Goal: Task Accomplishment & Management: Use online tool/utility

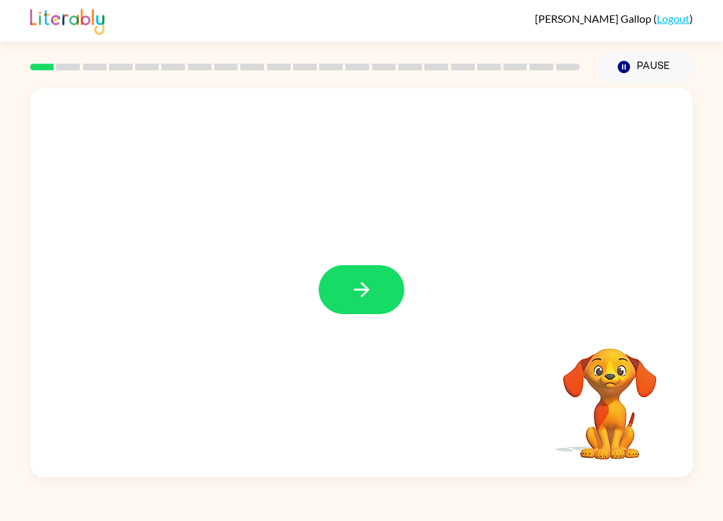
click at [364, 278] on button "button" at bounding box center [362, 289] width 86 height 49
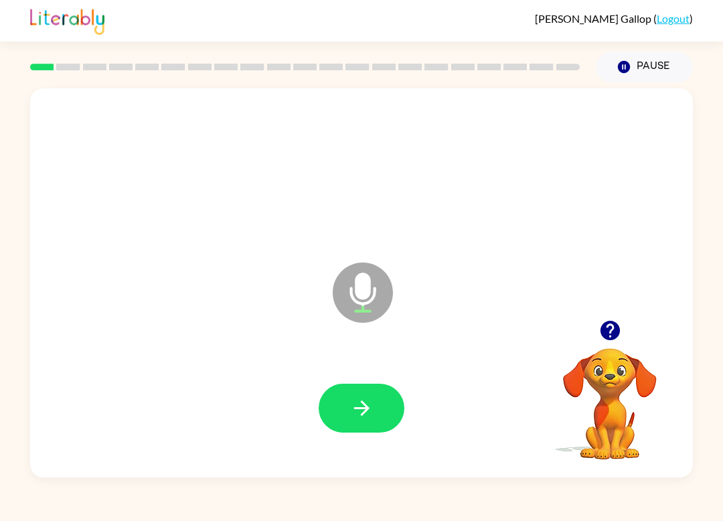
click at [379, 417] on button "button" at bounding box center [362, 408] width 86 height 49
click at [350, 408] on icon "button" at bounding box center [361, 407] width 23 height 23
click at [355, 404] on icon "button" at bounding box center [361, 407] width 23 height 23
click at [347, 410] on button "button" at bounding box center [362, 408] width 86 height 49
click at [131, 517] on div "Hiram Gallop ( Logout ) Pause Pause Microphone The Microphone is here when it i…" at bounding box center [361, 260] width 723 height 521
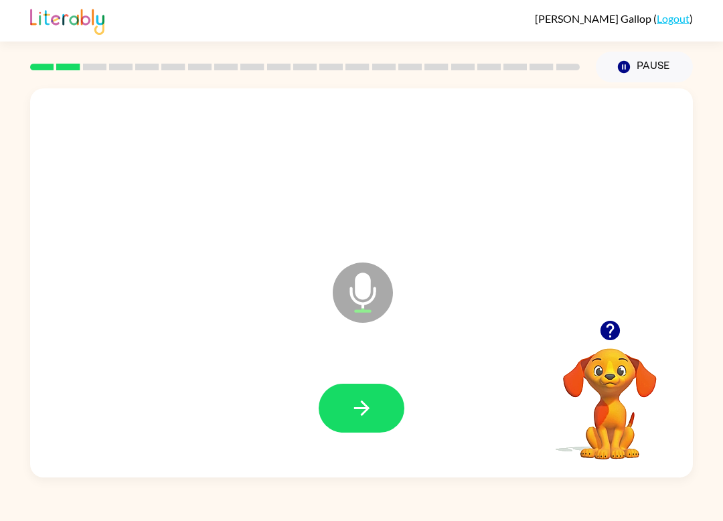
click at [114, 513] on div "Hiram Gallop ( Logout ) Pause Pause Microphone The Microphone is here when it i…" at bounding box center [361, 260] width 723 height 521
click at [110, 511] on div "Hiram Gallop ( Logout ) Pause Pause Microphone The Microphone is here when it i…" at bounding box center [361, 260] width 723 height 521
click at [112, 513] on div "Hiram Gallop ( Logout ) Pause Pause Microphone The Microphone is here when it i…" at bounding box center [361, 260] width 723 height 521
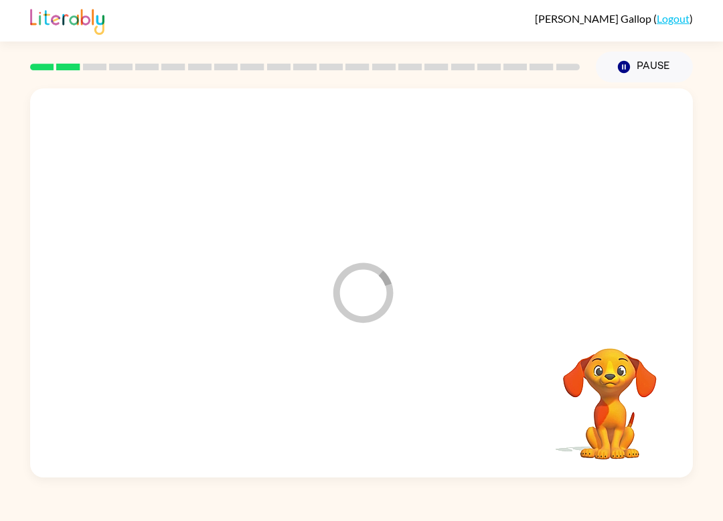
click at [110, 517] on div "Hiram Gallop ( Logout ) Pause Pause Loader Your response is being sent to our g…" at bounding box center [361, 260] width 723 height 521
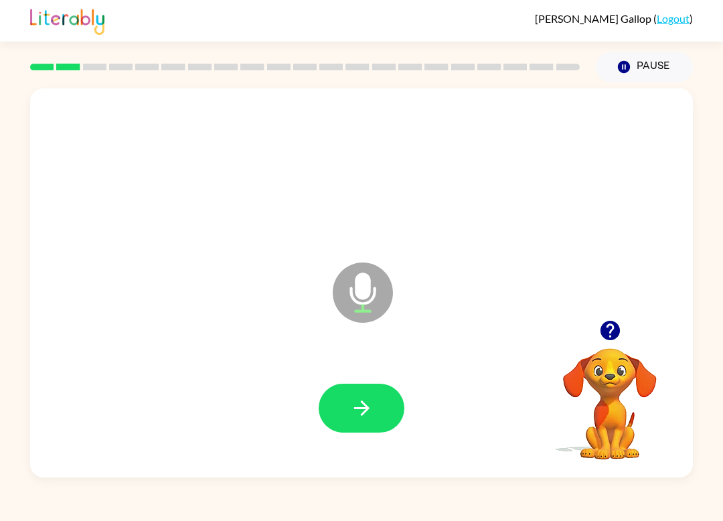
click at [356, 402] on icon "button" at bounding box center [361, 407] width 23 height 23
click at [350, 405] on icon "button" at bounding box center [361, 407] width 23 height 23
click at [361, 407] on icon "button" at bounding box center [361, 407] width 23 height 23
click at [349, 396] on button "button" at bounding box center [362, 408] width 86 height 49
click at [357, 426] on button "button" at bounding box center [362, 408] width 86 height 49
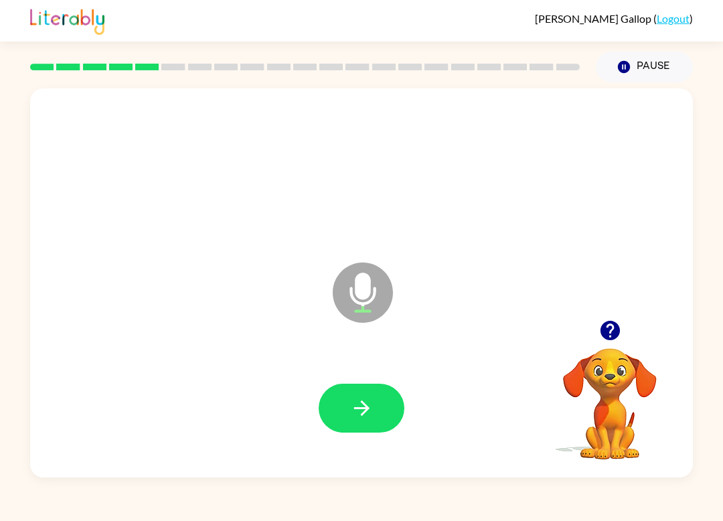
click at [130, 515] on div "Hiram Gallop ( Logout ) Pause Pause Microphone The Microphone is here when it i…" at bounding box center [361, 260] width 723 height 521
click at [131, 515] on div "Hiram Gallop ( Logout ) Pause Pause Microphone The Microphone is here when it i…" at bounding box center [361, 260] width 723 height 521
click at [349, 393] on button "button" at bounding box center [362, 408] width 86 height 49
click at [351, 410] on icon "button" at bounding box center [361, 407] width 23 height 23
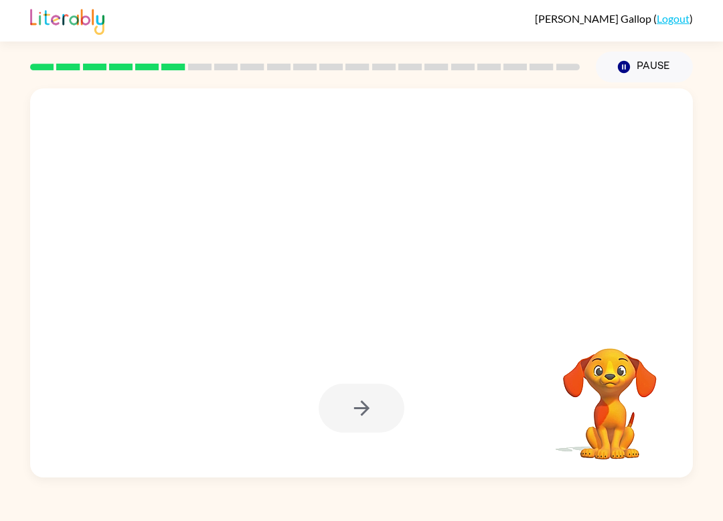
click at [340, 409] on div at bounding box center [362, 408] width 86 height 49
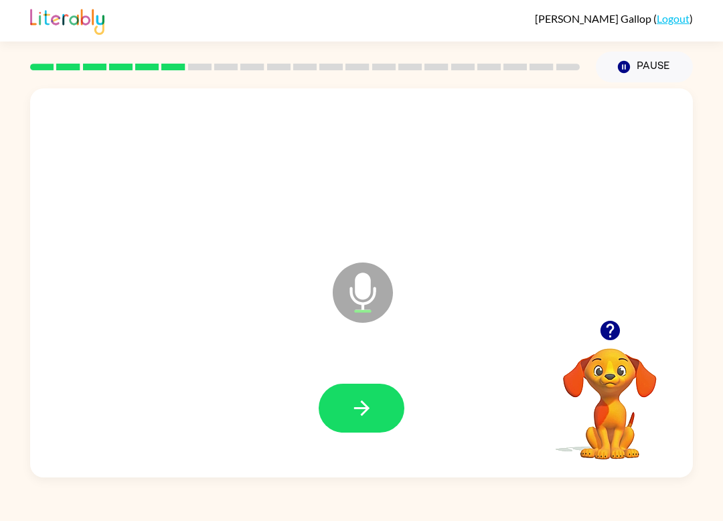
click at [357, 395] on button "button" at bounding box center [362, 408] width 86 height 49
click at [354, 408] on icon "button" at bounding box center [360, 407] width 15 height 15
click at [365, 391] on button "button" at bounding box center [362, 408] width 86 height 49
click at [361, 398] on icon "button" at bounding box center [361, 407] width 23 height 23
click at [349, 420] on button "button" at bounding box center [362, 408] width 86 height 49
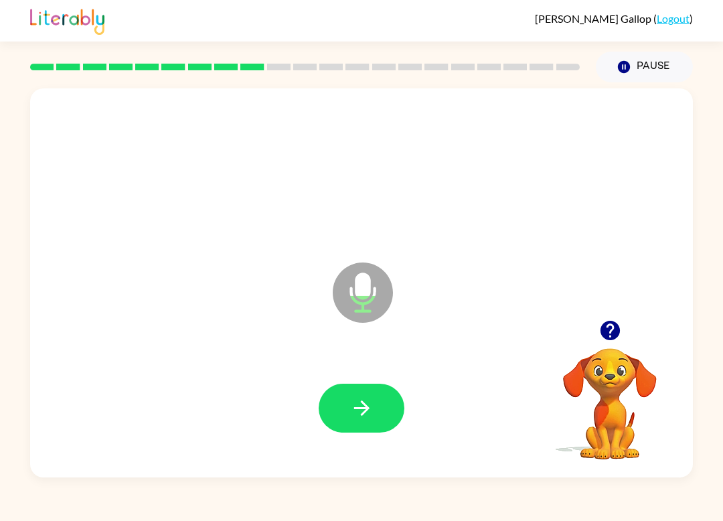
click at [357, 410] on icon "button" at bounding box center [361, 407] width 23 height 23
click at [360, 407] on icon "button" at bounding box center [361, 407] width 23 height 23
click at [363, 413] on icon "button" at bounding box center [360, 407] width 15 height 15
click at [357, 407] on icon "button" at bounding box center [361, 407] width 23 height 23
click at [367, 406] on icon "button" at bounding box center [361, 407] width 23 height 23
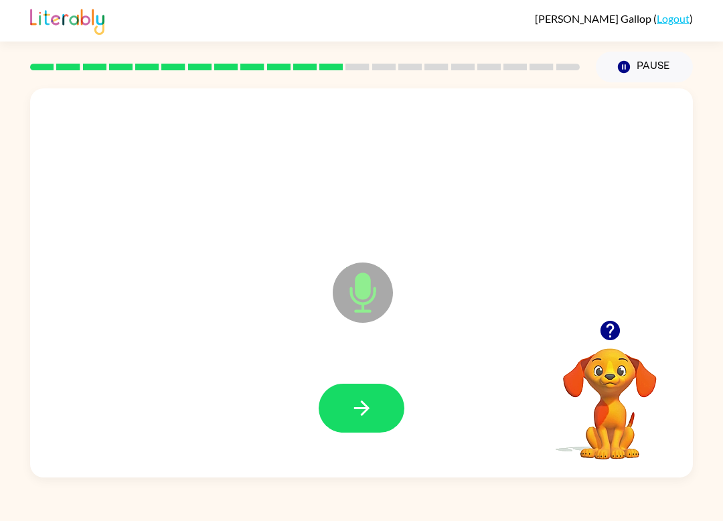
click at [353, 400] on icon "button" at bounding box center [361, 407] width 23 height 23
click at [357, 402] on icon "button" at bounding box center [361, 407] width 23 height 23
click at [350, 400] on icon "button" at bounding box center [361, 407] width 23 height 23
click at [387, 404] on button "button" at bounding box center [362, 408] width 86 height 49
click at [351, 400] on icon "button" at bounding box center [361, 407] width 23 height 23
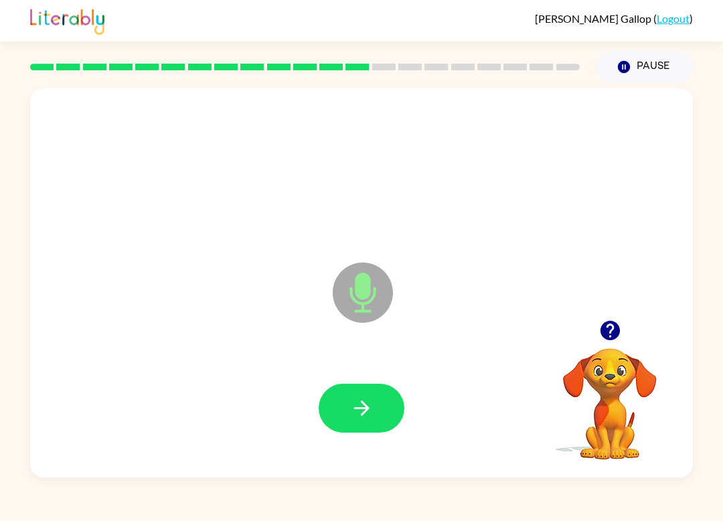
click at [366, 406] on icon "button" at bounding box center [360, 407] width 15 height 15
click at [355, 398] on icon "button" at bounding box center [361, 407] width 23 height 23
click at [367, 399] on icon "button" at bounding box center [361, 407] width 23 height 23
click at [359, 399] on icon "button" at bounding box center [361, 407] width 23 height 23
click at [359, 396] on button "button" at bounding box center [362, 408] width 86 height 49
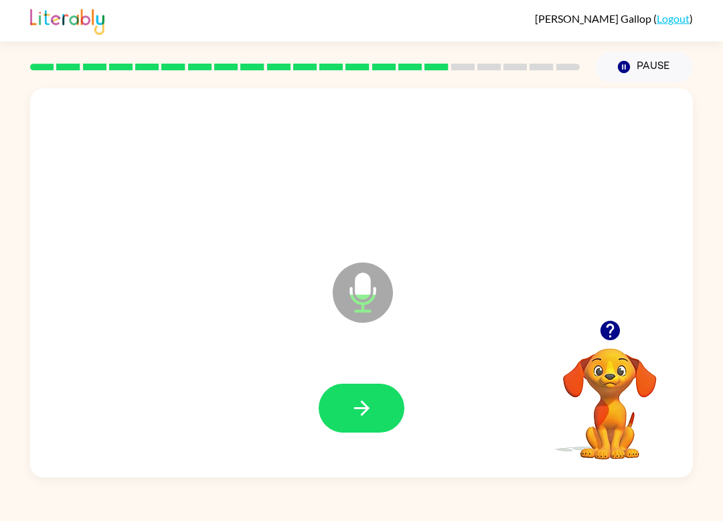
click at [350, 400] on icon "button" at bounding box center [361, 407] width 23 height 23
click at [355, 404] on icon "button" at bounding box center [361, 407] width 23 height 23
click at [350, 400] on icon "button" at bounding box center [361, 407] width 23 height 23
click at [350, 405] on icon "button" at bounding box center [361, 407] width 23 height 23
click at [359, 402] on icon "button" at bounding box center [361, 407] width 23 height 23
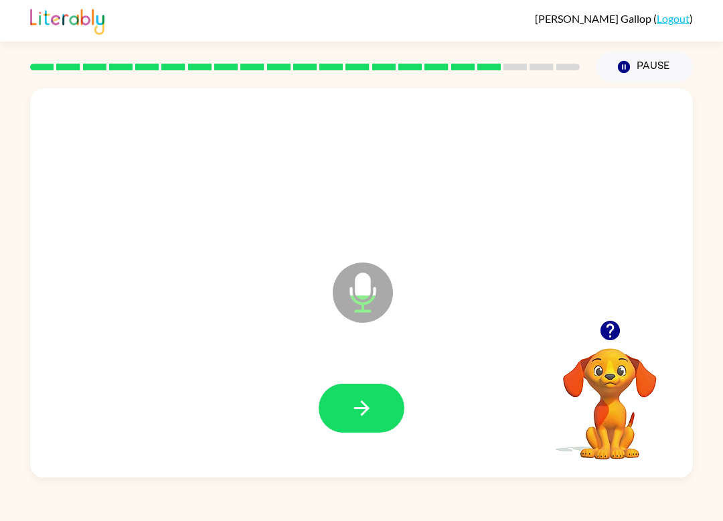
click at [357, 402] on icon "button" at bounding box center [361, 407] width 23 height 23
click at [365, 399] on icon "button" at bounding box center [361, 407] width 23 height 23
click at [357, 402] on icon "button" at bounding box center [361, 407] width 23 height 23
click at [367, 407] on icon "button" at bounding box center [360, 407] width 15 height 15
click at [357, 403] on icon "button" at bounding box center [361, 407] width 23 height 23
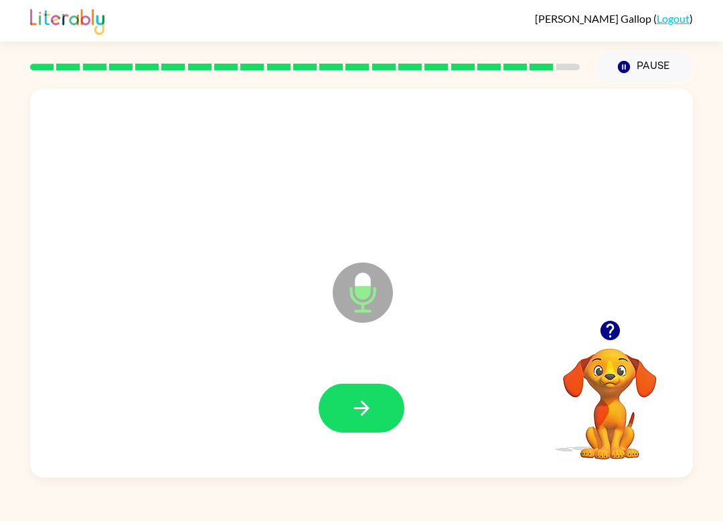
click at [355, 399] on icon "button" at bounding box center [361, 407] width 23 height 23
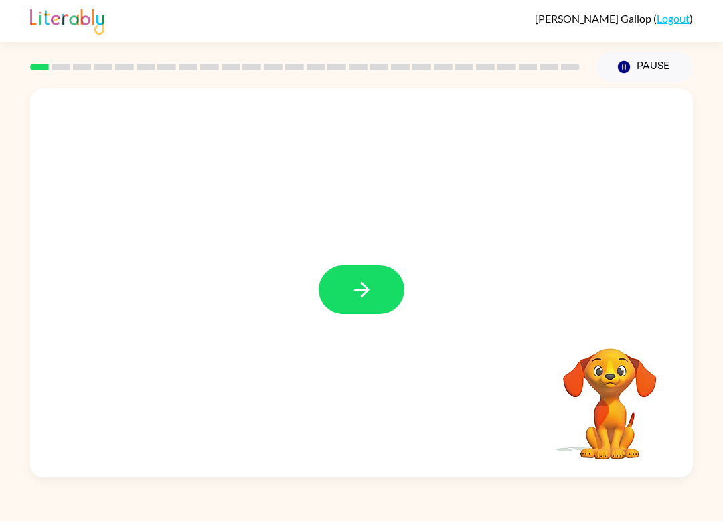
click at [382, 266] on button "button" at bounding box center [362, 289] width 86 height 49
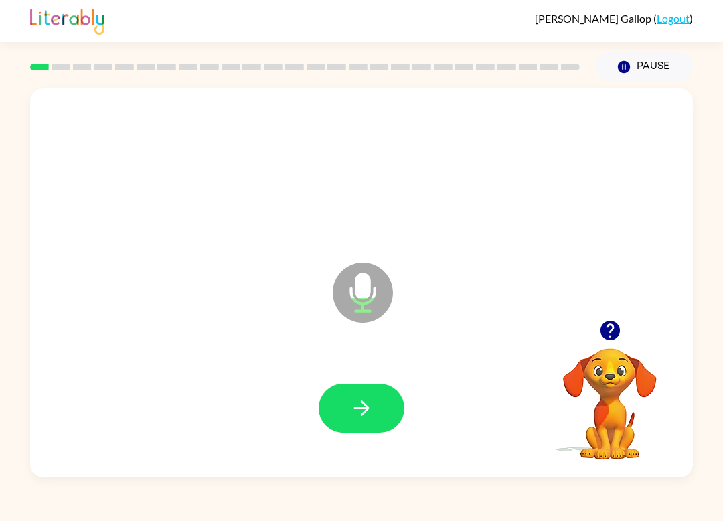
click at [356, 406] on icon "button" at bounding box center [361, 407] width 23 height 23
click at [361, 402] on icon "button" at bounding box center [361, 407] width 23 height 23
click at [348, 394] on button "button" at bounding box center [362, 408] width 86 height 49
click at [351, 396] on button "button" at bounding box center [362, 408] width 86 height 49
click at [351, 408] on icon "button" at bounding box center [361, 407] width 23 height 23
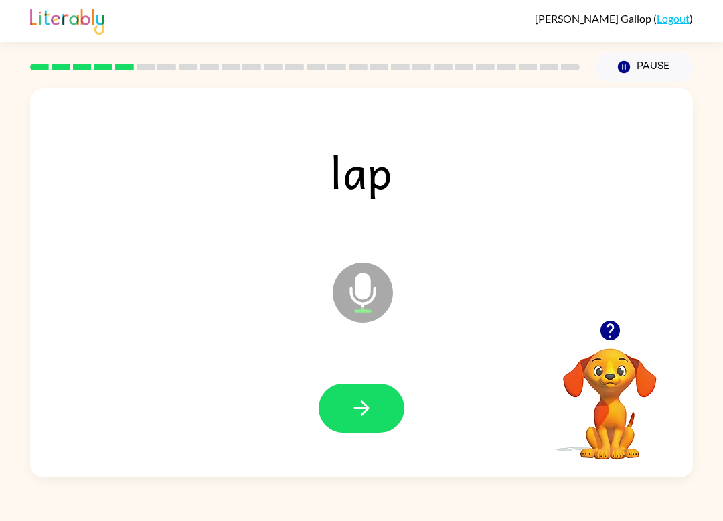
click at [357, 404] on icon "button" at bounding box center [361, 407] width 23 height 23
click at [360, 400] on icon "button" at bounding box center [361, 407] width 23 height 23
click at [356, 397] on icon "button" at bounding box center [361, 407] width 23 height 23
click at [357, 406] on icon "button" at bounding box center [361, 407] width 23 height 23
click at [365, 400] on icon "button" at bounding box center [361, 407] width 23 height 23
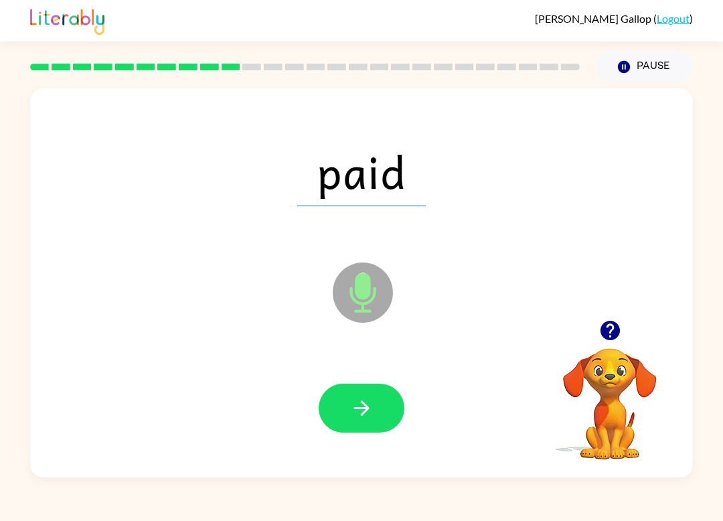
click at [357, 413] on icon "button" at bounding box center [361, 407] width 23 height 23
click at [358, 404] on icon "button" at bounding box center [361, 407] width 23 height 23
click at [364, 396] on button "button" at bounding box center [362, 408] width 86 height 49
click at [361, 396] on button "button" at bounding box center [362, 408] width 86 height 49
click at [361, 405] on icon "button" at bounding box center [361, 407] width 23 height 23
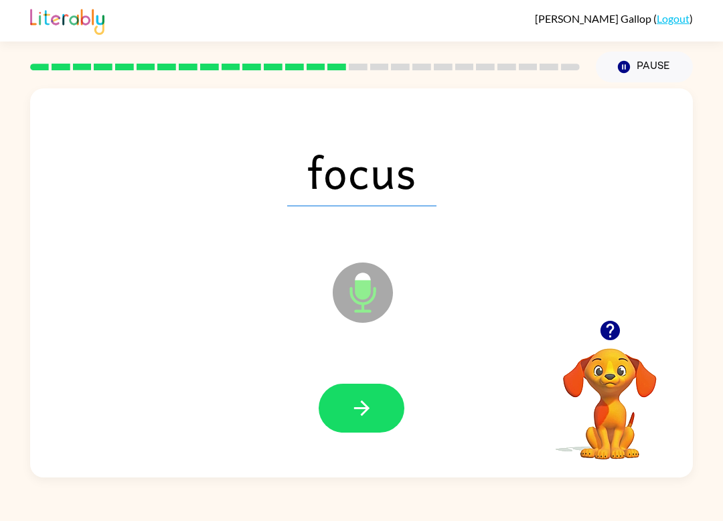
click at [350, 392] on button "button" at bounding box center [362, 408] width 86 height 49
click at [357, 400] on icon "button" at bounding box center [361, 407] width 23 height 23
click at [349, 396] on button "button" at bounding box center [362, 408] width 86 height 49
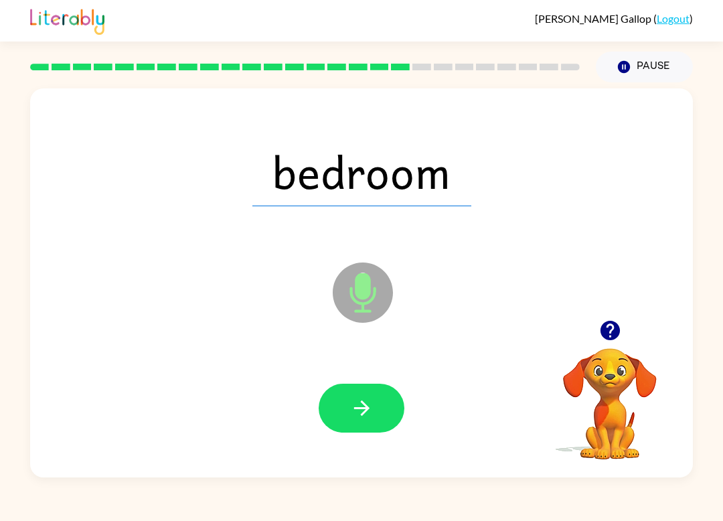
click at [361, 396] on button "button" at bounding box center [362, 408] width 86 height 49
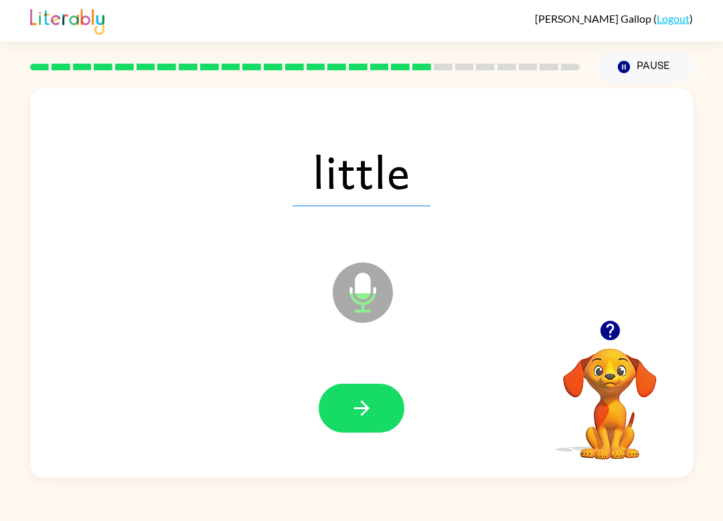
click at [343, 414] on button "button" at bounding box center [362, 408] width 86 height 49
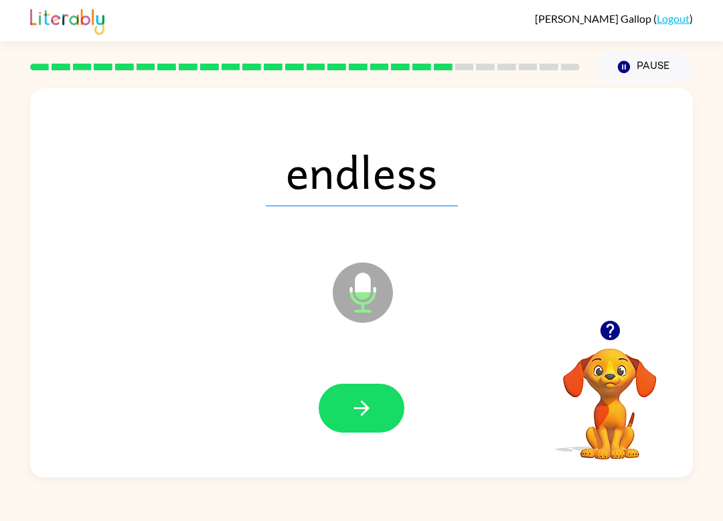
click at [357, 398] on icon "button" at bounding box center [361, 407] width 23 height 23
click at [361, 406] on icon "button" at bounding box center [361, 407] width 23 height 23
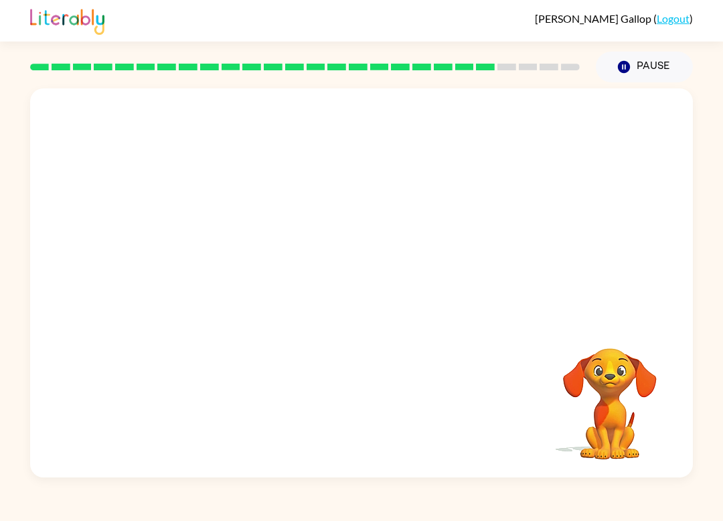
click at [683, 517] on div "[PERSON_NAME] ( Logout ) Pause Pause Your browser must support playing .mp4 fil…" at bounding box center [361, 260] width 723 height 521
click at [364, 416] on div at bounding box center [362, 408] width 86 height 49
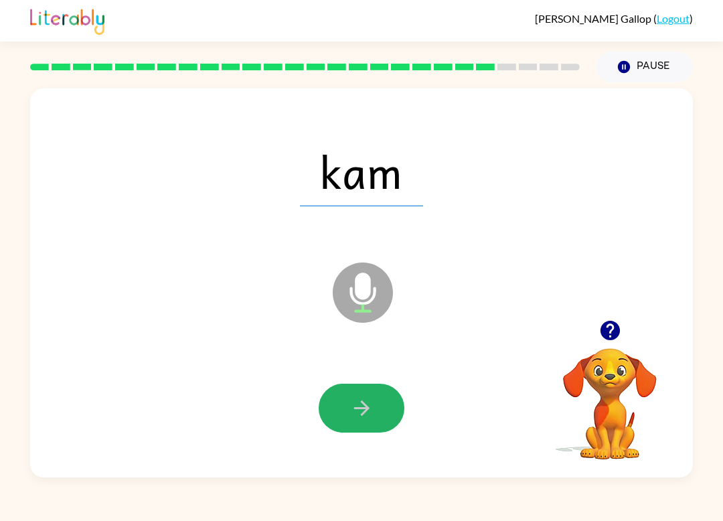
click at [365, 411] on icon "button" at bounding box center [360, 407] width 15 height 15
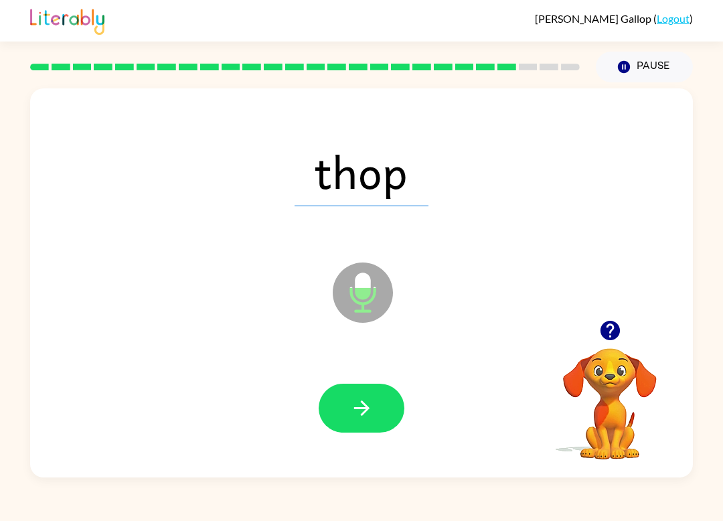
click at [362, 396] on button "button" at bounding box center [362, 408] width 86 height 49
click at [345, 397] on button "button" at bounding box center [362, 408] width 86 height 49
click at [369, 404] on icon "button" at bounding box center [361, 407] width 23 height 23
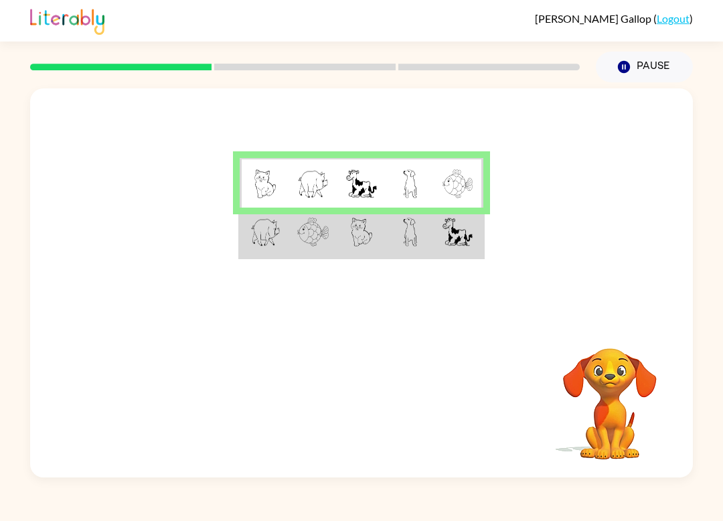
click at [283, 215] on td at bounding box center [264, 232] width 49 height 50
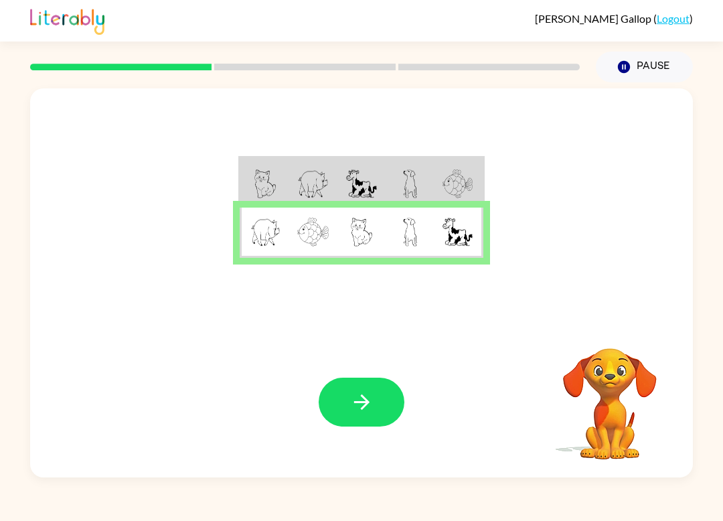
click at [350, 398] on icon "button" at bounding box center [361, 401] width 23 height 23
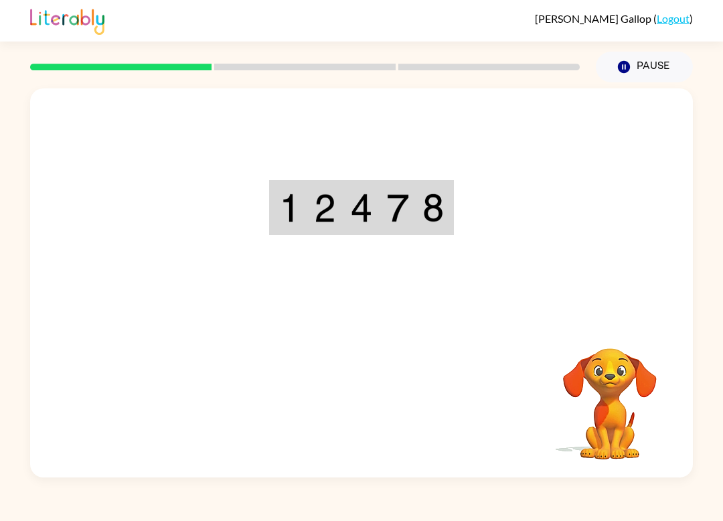
click at [337, 52] on div at bounding box center [305, 67] width 566 height 47
click at [307, 59] on div at bounding box center [305, 67] width 566 height 47
click at [346, 213] on td at bounding box center [361, 208] width 36 height 52
click at [288, 217] on img at bounding box center [289, 207] width 21 height 29
click at [333, 213] on img at bounding box center [325, 207] width 22 height 29
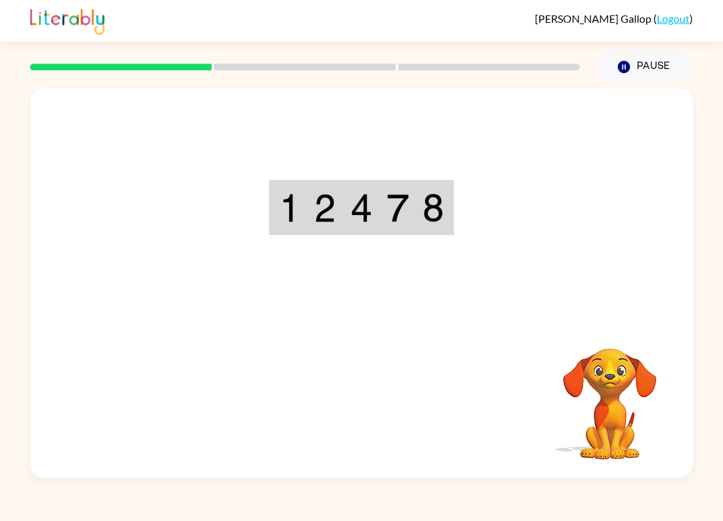
click at [363, 203] on img at bounding box center [361, 207] width 22 height 29
click at [407, 197] on img at bounding box center [398, 207] width 22 height 29
click at [426, 197] on img at bounding box center [432, 207] width 21 height 29
click at [290, 205] on img at bounding box center [289, 207] width 21 height 29
click at [357, 201] on img at bounding box center [361, 207] width 22 height 29
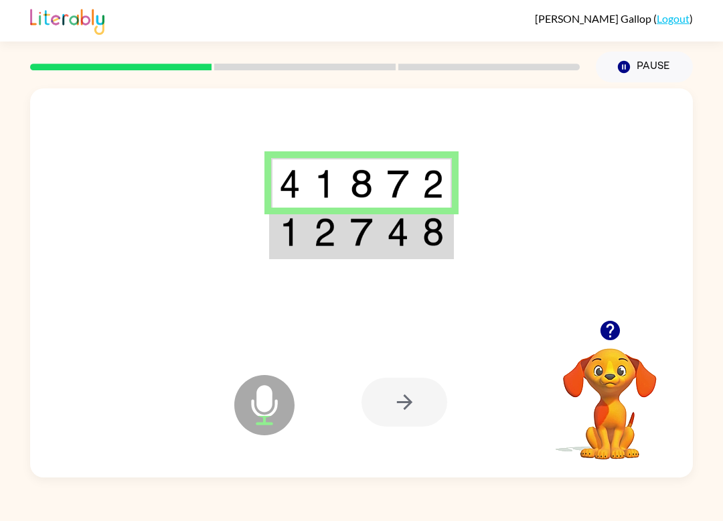
click at [393, 404] on div at bounding box center [404, 401] width 86 height 49
click at [394, 413] on div at bounding box center [404, 401] width 86 height 49
click at [303, 244] on td at bounding box center [289, 232] width 36 height 50
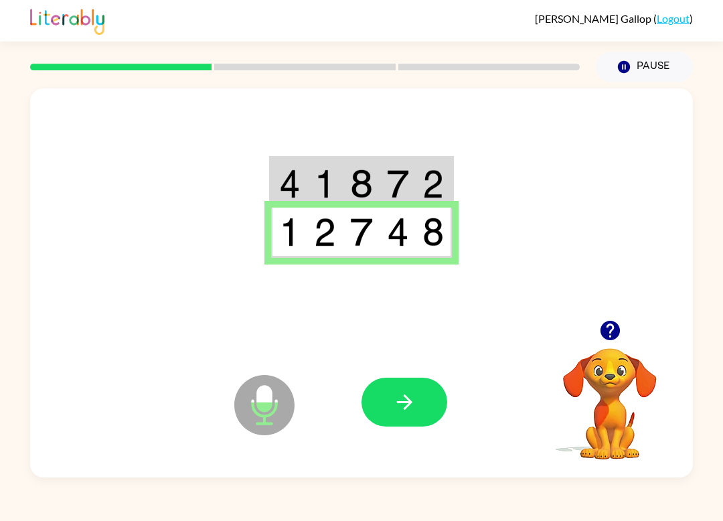
click at [404, 398] on icon "button" at bounding box center [404, 401] width 23 height 23
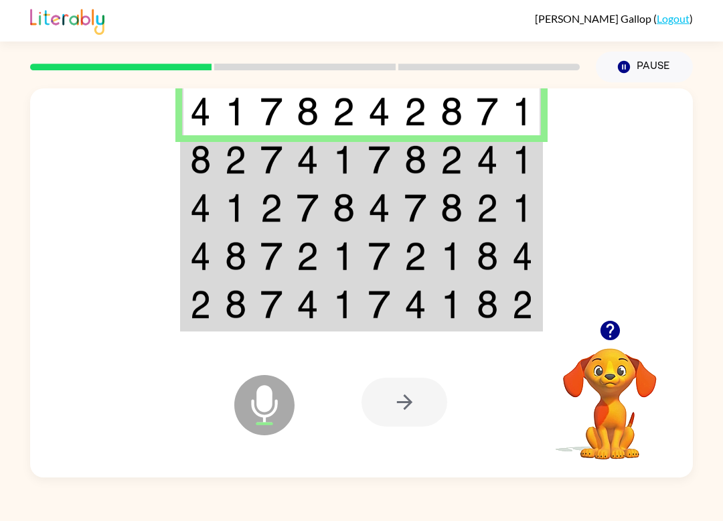
click at [286, 162] on td at bounding box center [272, 159] width 36 height 48
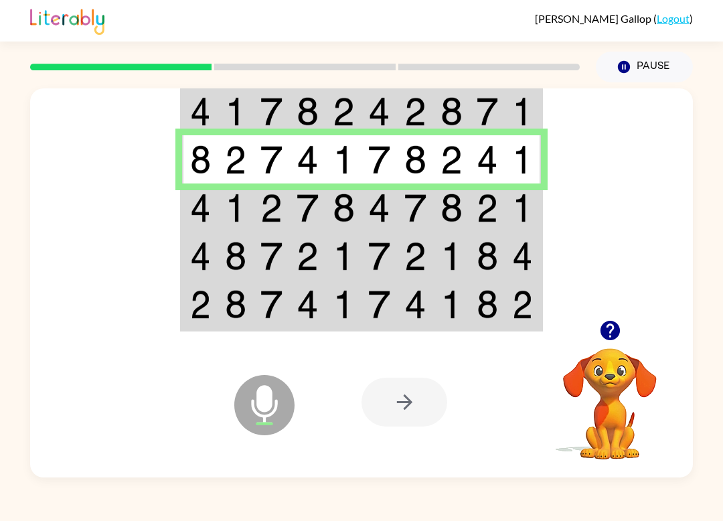
click at [195, 199] on img at bounding box center [200, 207] width 21 height 29
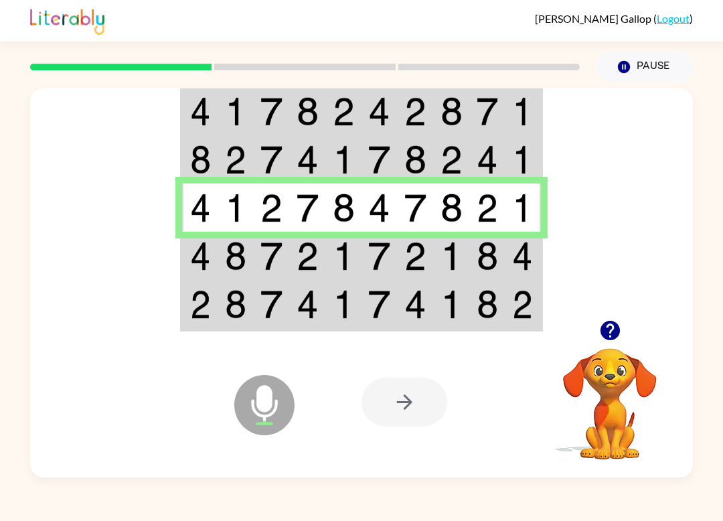
click at [196, 252] on img at bounding box center [200, 256] width 21 height 29
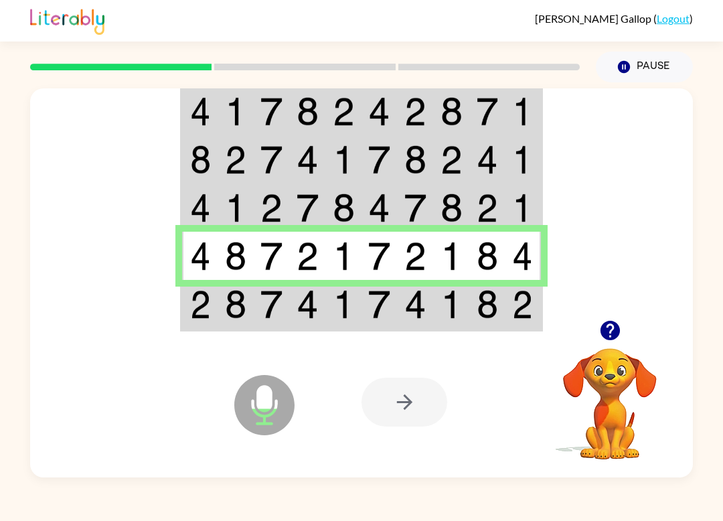
click at [338, 309] on img at bounding box center [344, 304] width 22 height 29
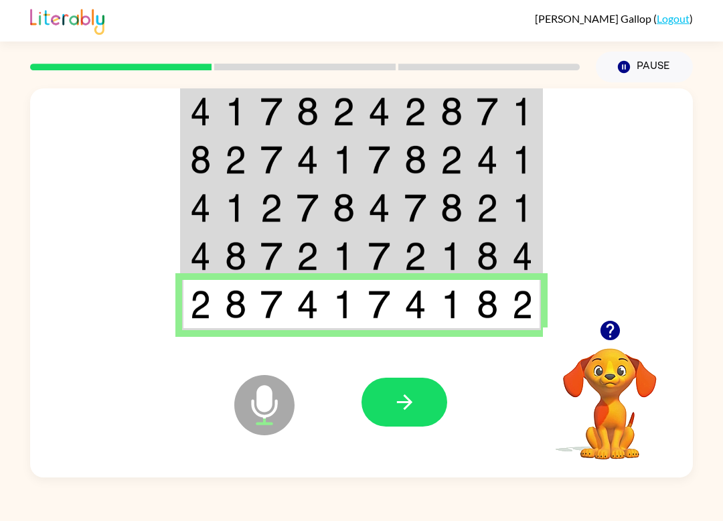
click at [396, 398] on icon "button" at bounding box center [404, 401] width 23 height 23
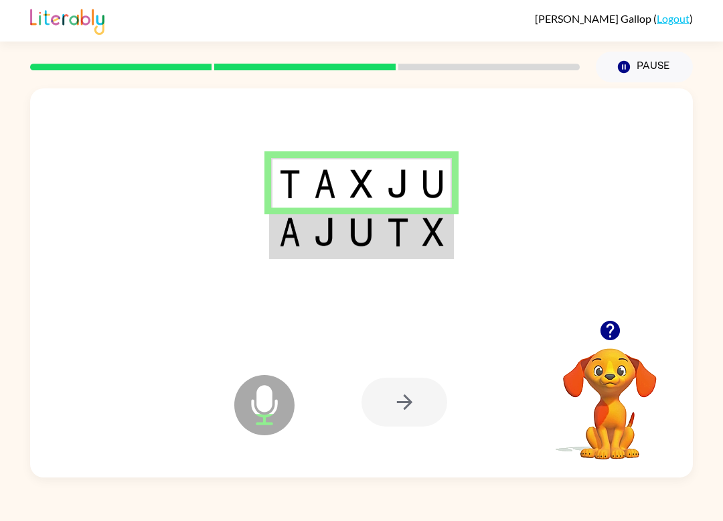
click at [314, 244] on img at bounding box center [325, 232] width 22 height 29
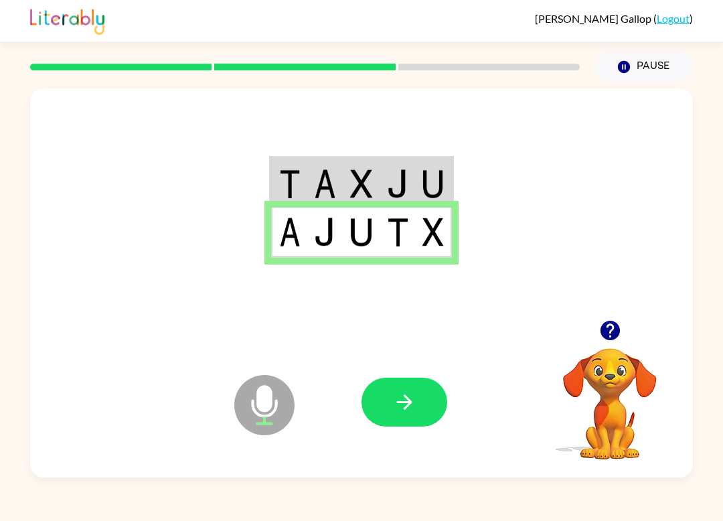
click at [424, 388] on button "button" at bounding box center [404, 401] width 86 height 49
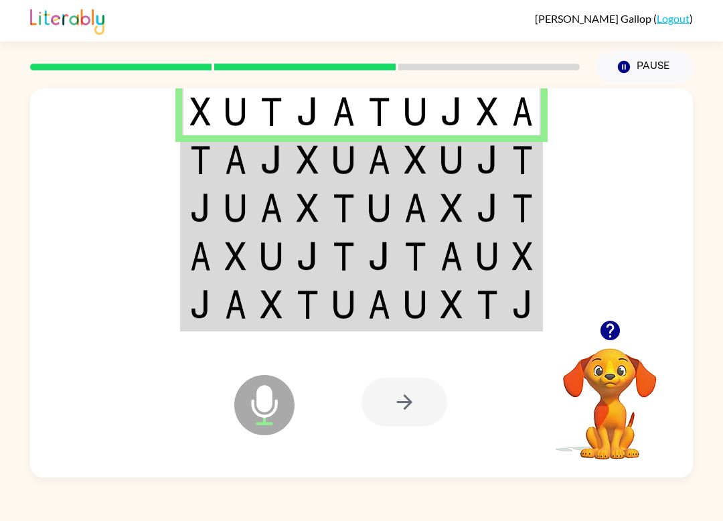
click at [201, 154] on img at bounding box center [200, 159] width 21 height 29
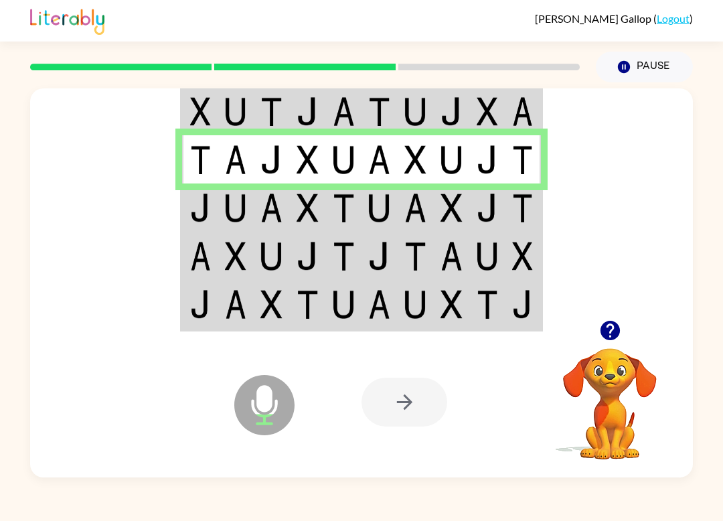
click at [210, 207] on img at bounding box center [200, 207] width 21 height 29
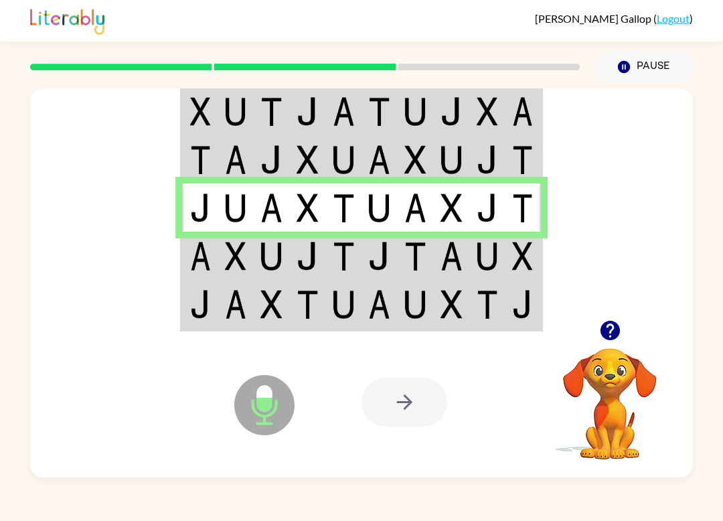
click at [201, 241] on td at bounding box center [200, 256] width 36 height 48
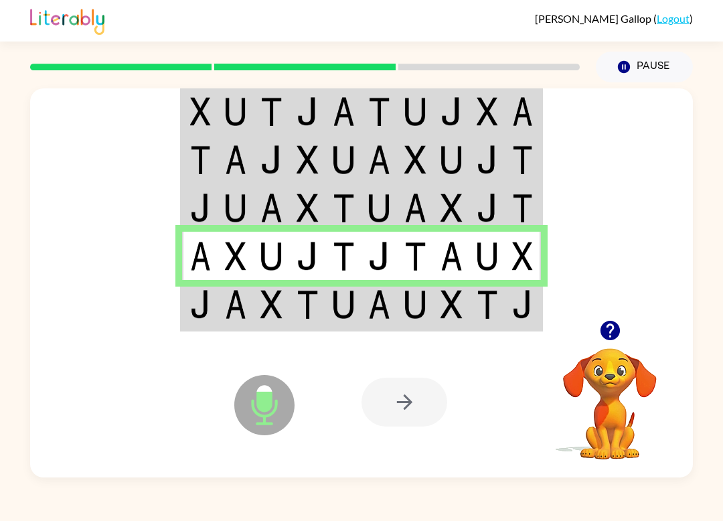
click at [201, 313] on img at bounding box center [200, 304] width 21 height 29
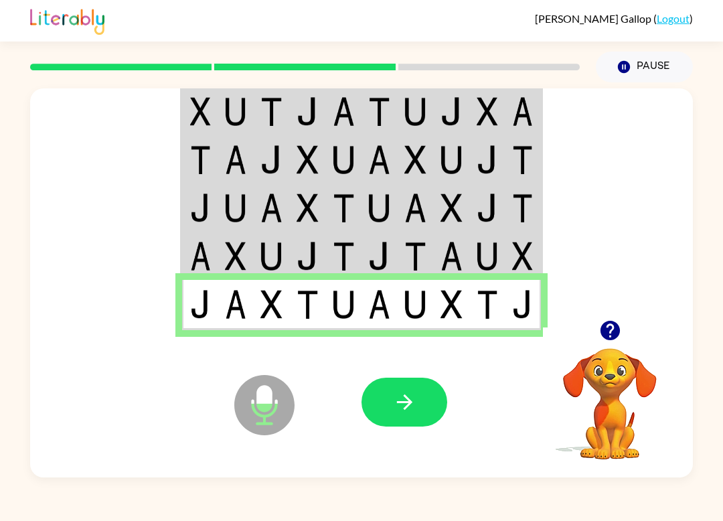
click at [402, 415] on button "button" at bounding box center [404, 401] width 86 height 49
